Goal: Task Accomplishment & Management: Use online tool/utility

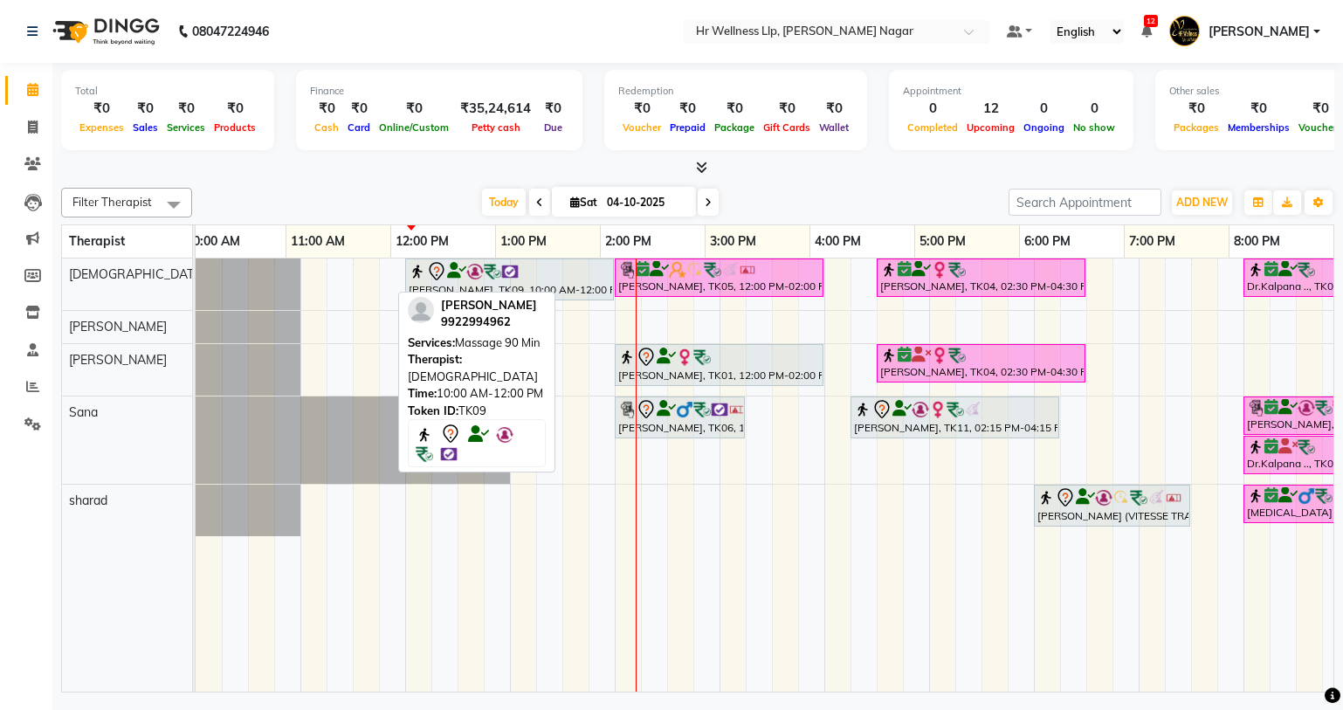
scroll to position [0, 224]
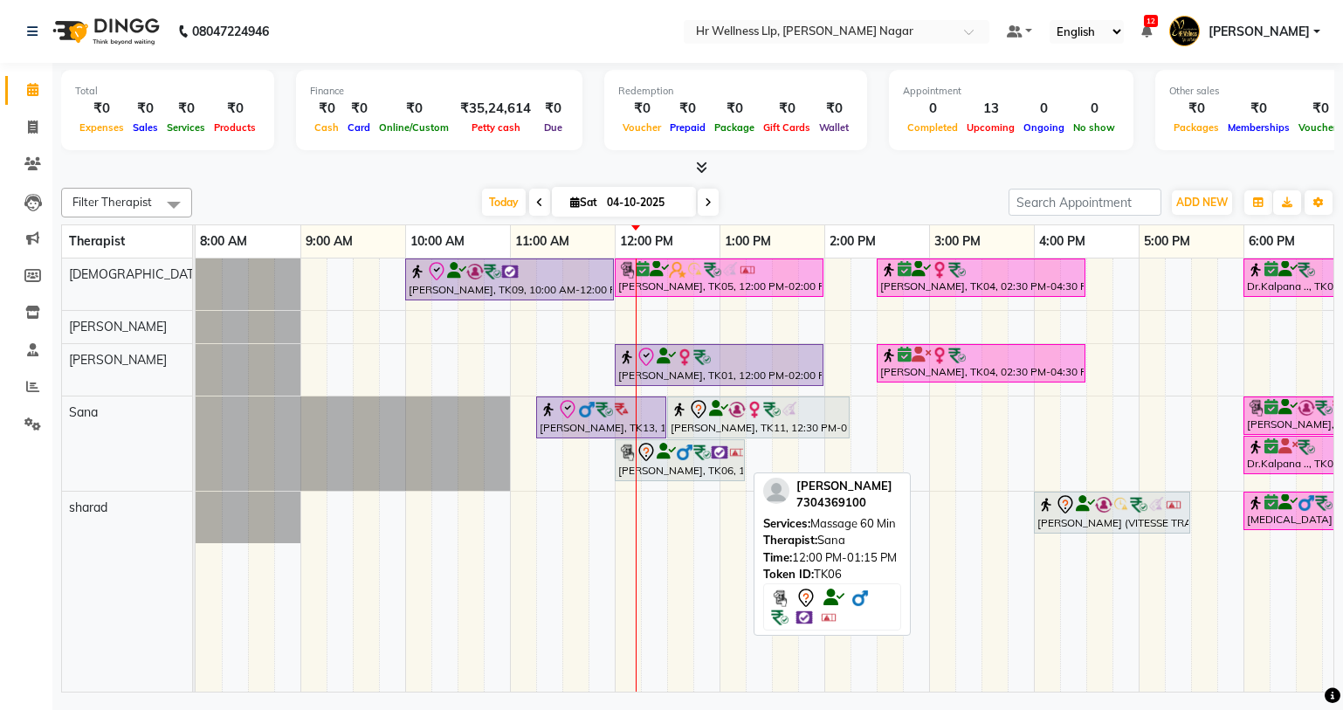
click at [665, 452] on icon at bounding box center [665, 451] width 19 height 1
click at [684, 451] on img at bounding box center [684, 451] width 17 height 17
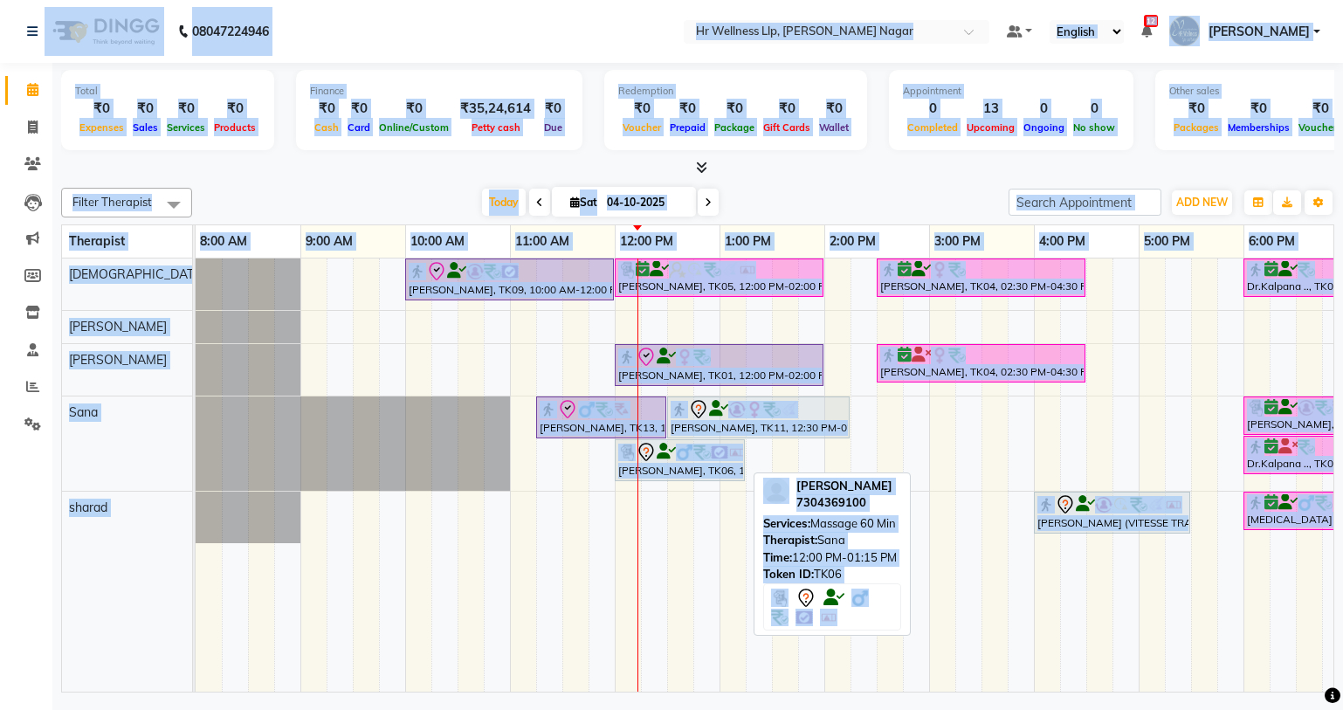
select select "7"
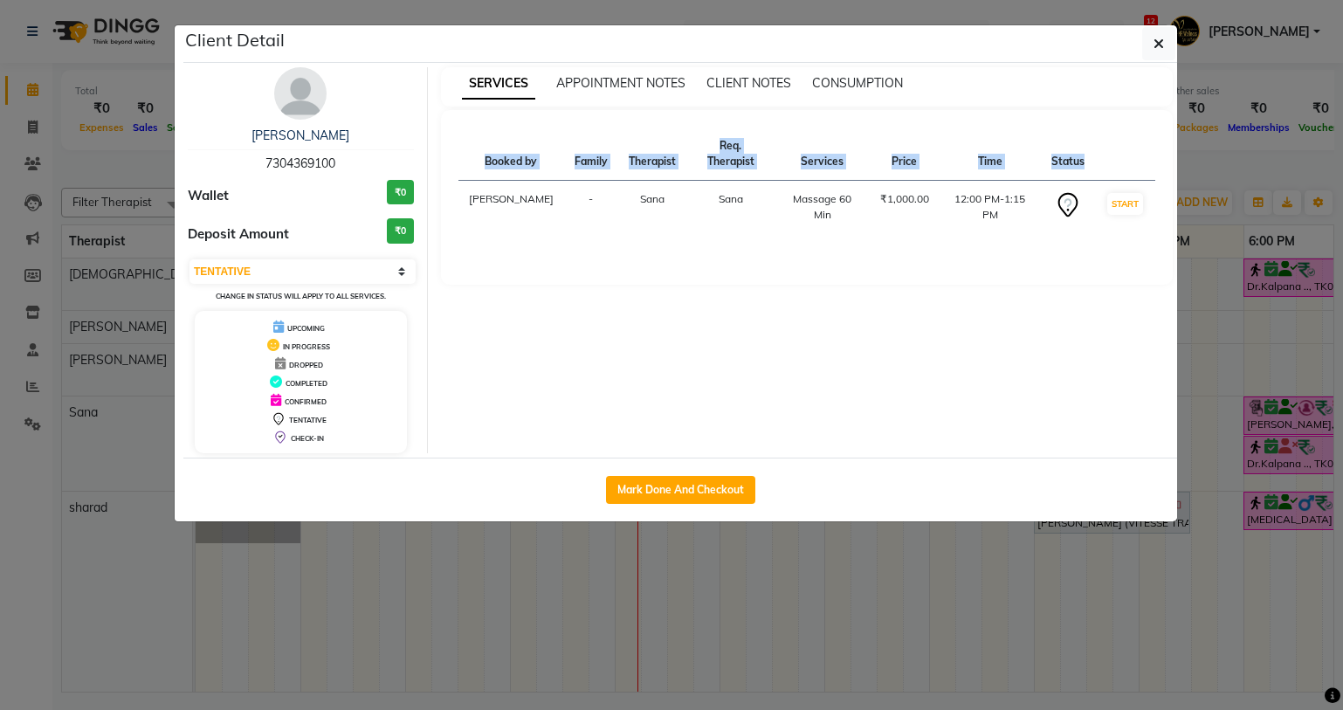
drag, startPoint x: 259, startPoint y: 161, endPoint x: 338, endPoint y: 170, distance: 79.2
click at [338, 170] on div "[PERSON_NAME] 7304369100" at bounding box center [301, 150] width 226 height 46
copy span "7304369100"
